Goal: Task Accomplishment & Management: Manage account settings

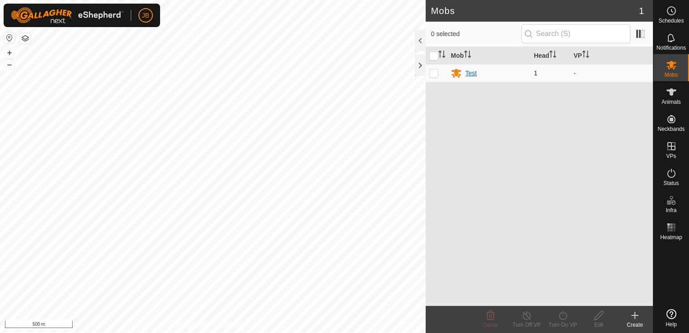
click at [474, 70] on div "Test" at bounding box center [471, 73] width 12 height 9
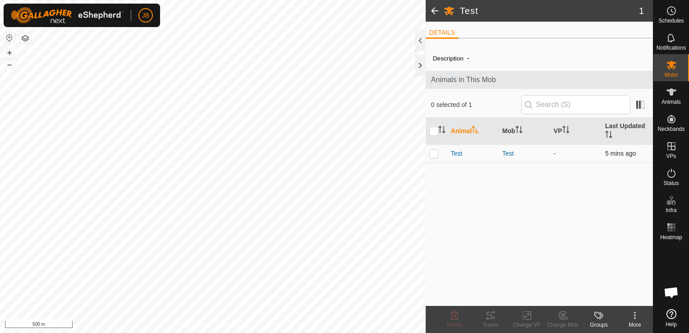
click at [435, 152] on p-checkbox at bounding box center [433, 153] width 9 height 7
checkbox input "true"
click at [502, 155] on div "Test" at bounding box center [524, 153] width 44 height 9
click at [491, 323] on div "Tracks" at bounding box center [491, 325] width 36 height 8
